Goal: Task Accomplishment & Management: Use online tool/utility

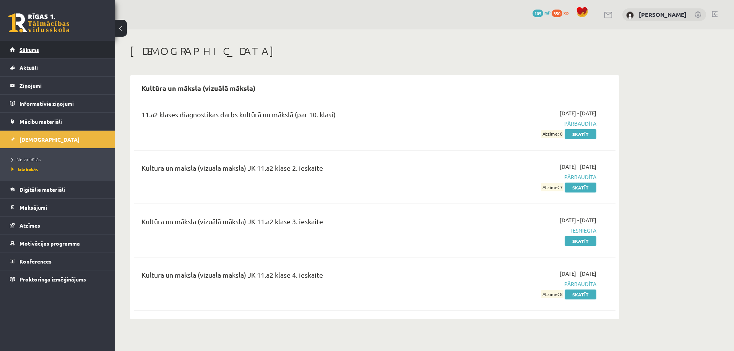
click at [45, 52] on link "Sākums" at bounding box center [57, 50] width 95 height 18
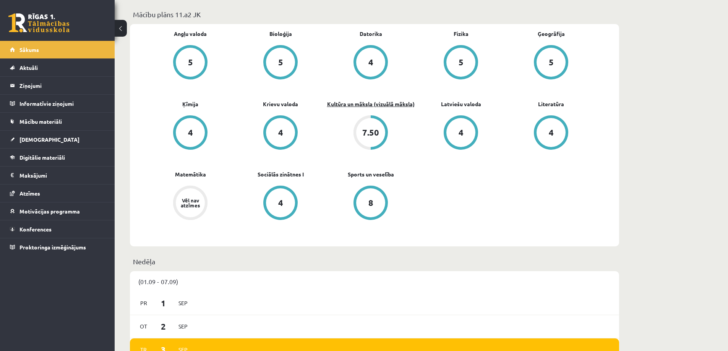
scroll to position [229, 0]
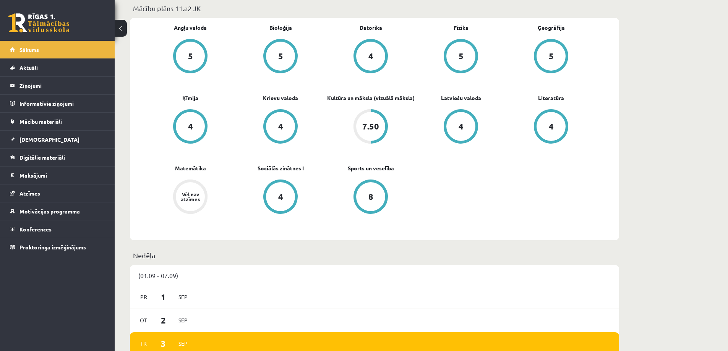
click at [360, 127] on div "7.50" at bounding box center [370, 126] width 29 height 29
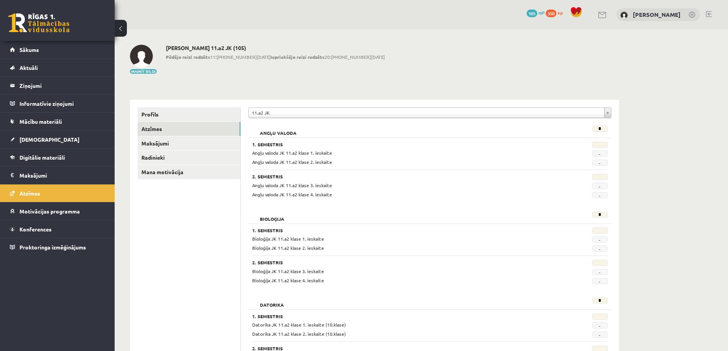
click at [283, 123] on div "Angļu valoda * 1. Semestris Angļu valoda JK 11.a2 klase 1. ieskaite - Angļu val…" at bounding box center [429, 163] width 363 height 82
click at [177, 141] on link "Maksājumi" at bounding box center [189, 143] width 103 height 14
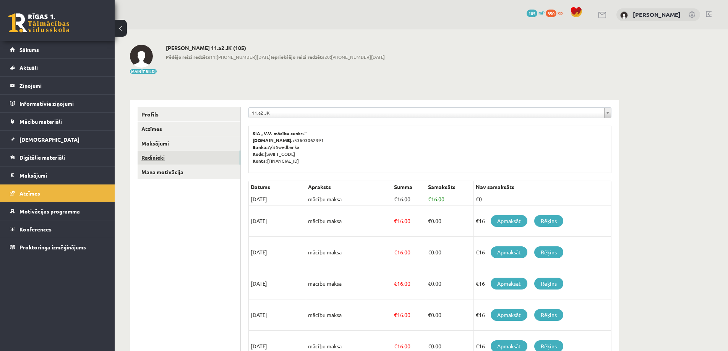
click at [168, 156] on link "Radinieki" at bounding box center [189, 158] width 103 height 14
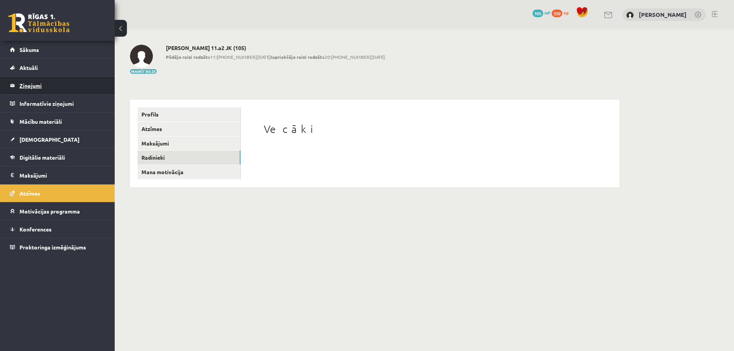
click at [44, 87] on legend "Ziņojumi 0" at bounding box center [62, 86] width 86 height 18
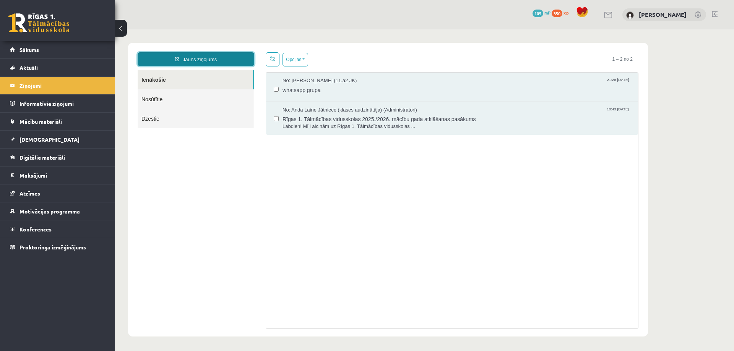
click at [211, 57] on link "Jauns ziņojums" at bounding box center [196, 59] width 117 height 14
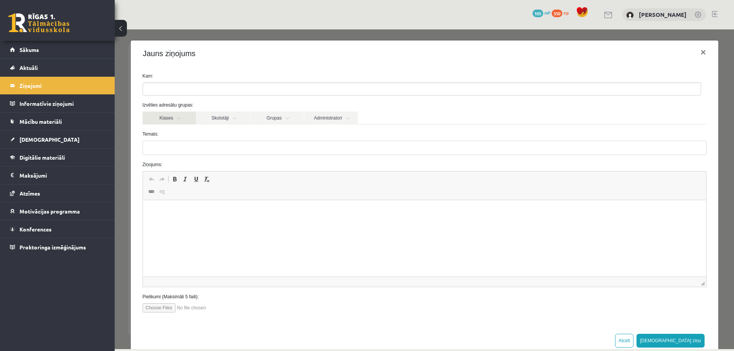
click at [186, 117] on link "Klases" at bounding box center [170, 118] width 54 height 13
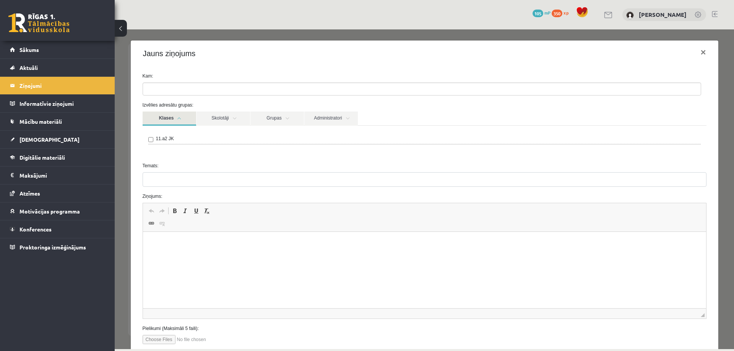
click at [186, 117] on link "Klases" at bounding box center [170, 119] width 54 height 14
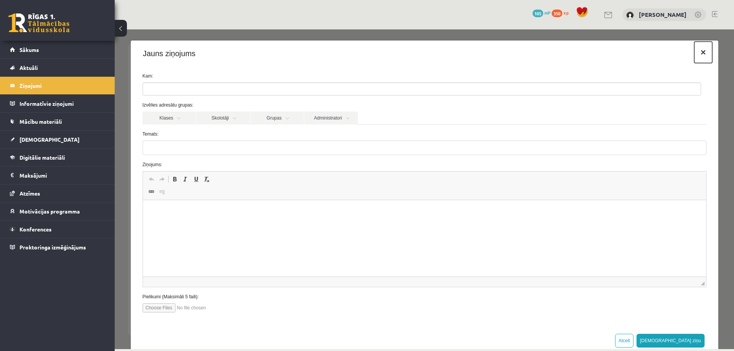
click at [696, 50] on button "×" at bounding box center [703, 52] width 18 height 21
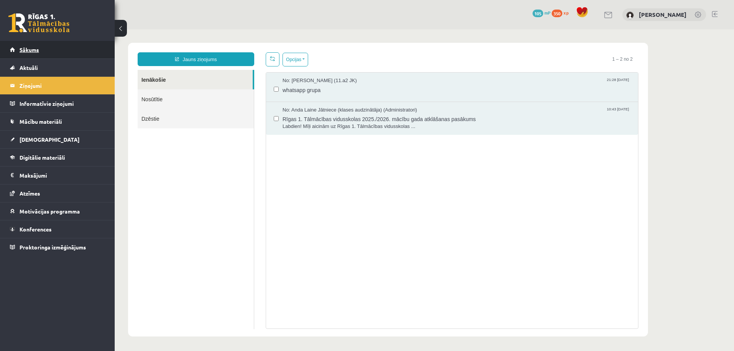
click at [31, 47] on span "Sākums" at bounding box center [28, 49] width 19 height 7
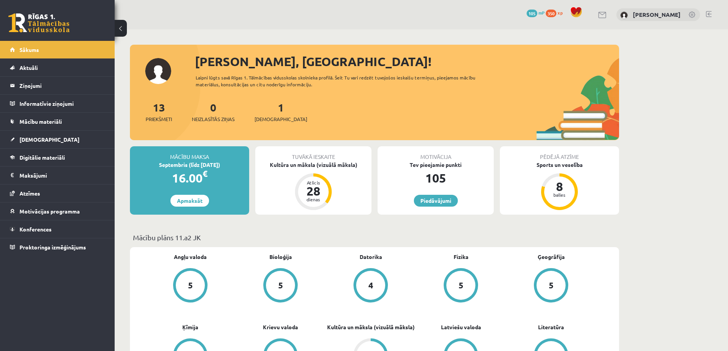
click at [305, 172] on div "Tuvākā ieskaite Kultūra un māksla (vizuālā māksla) Atlicis 28 dienas" at bounding box center [313, 180] width 116 height 68
click at [309, 166] on div "Kultūra un māksla (vizuālā māksla)" at bounding box center [313, 165] width 116 height 8
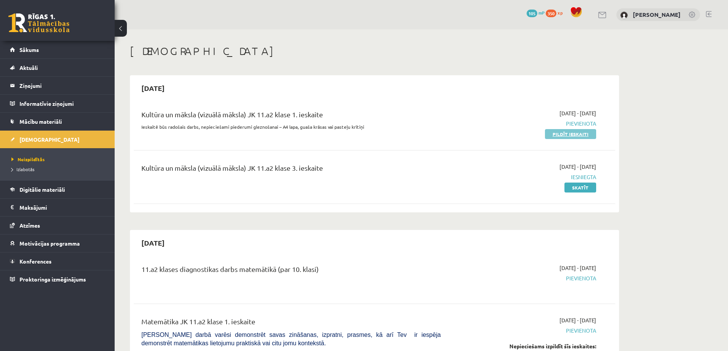
click at [553, 131] on link "Pildīt ieskaiti" at bounding box center [570, 134] width 51 height 10
